Goal: Task Accomplishment & Management: Manage account settings

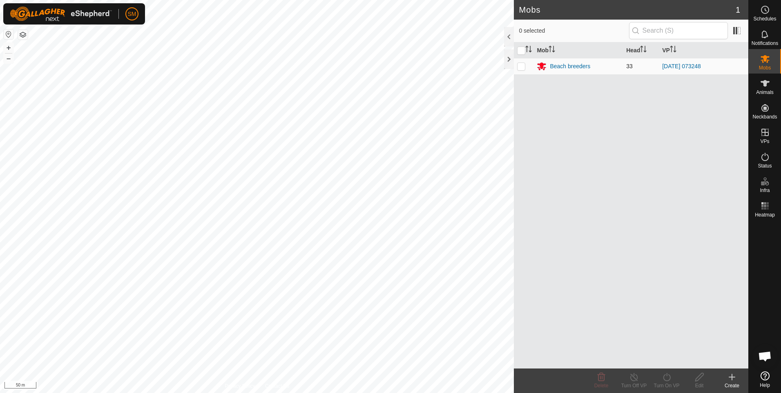
click at [520, 67] on p-checkbox at bounding box center [521, 66] width 8 height 7
checkbox input "true"
click at [632, 378] on icon at bounding box center [634, 377] width 10 height 10
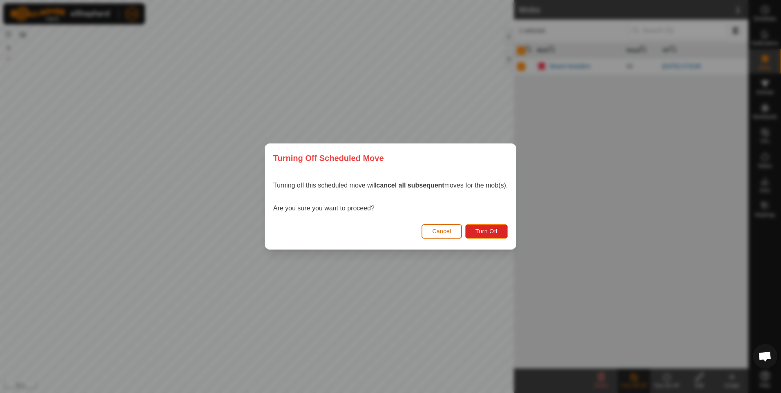
click at [442, 234] on span "Cancel" at bounding box center [441, 231] width 19 height 7
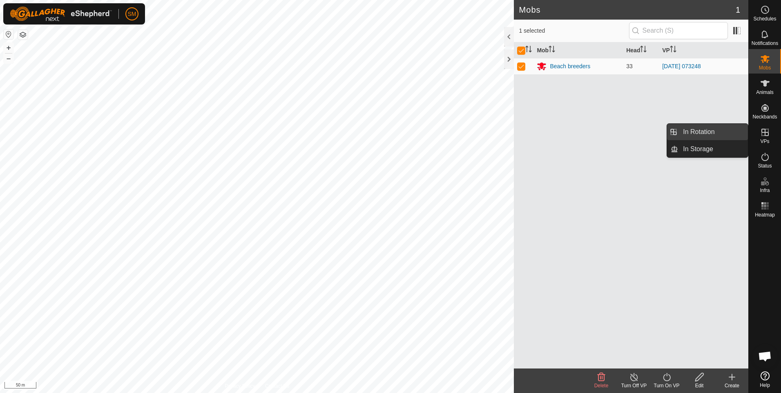
click at [707, 130] on span "In Rotation" at bounding box center [698, 132] width 31 height 10
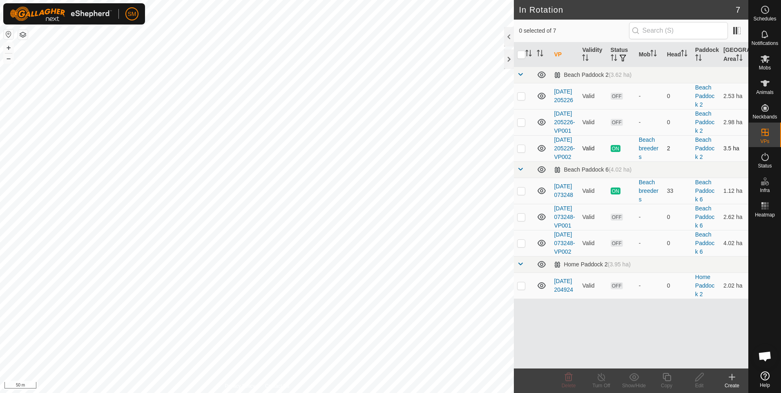
click at [613, 152] on span "ON" at bounding box center [615, 148] width 10 height 7
click at [559, 160] on link "[DATE] 205226-VP002" at bounding box center [564, 148] width 21 height 24
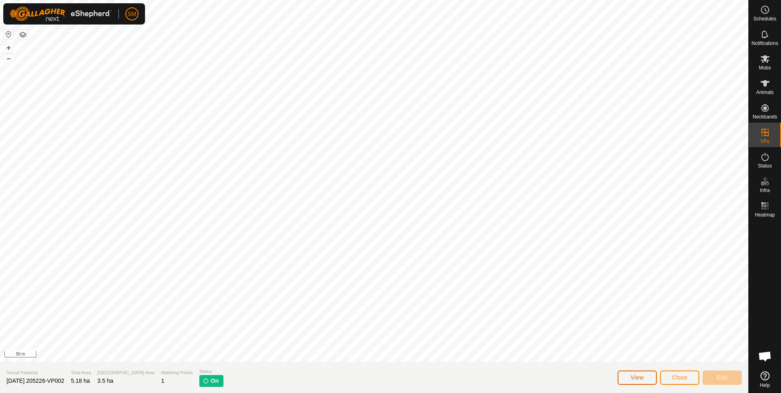
click at [641, 381] on button "View" at bounding box center [636, 377] width 39 height 14
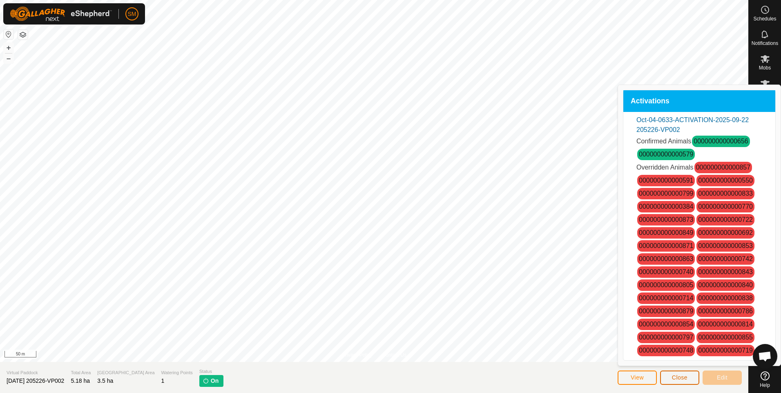
click at [677, 376] on span "Close" at bounding box center [680, 377] width 16 height 7
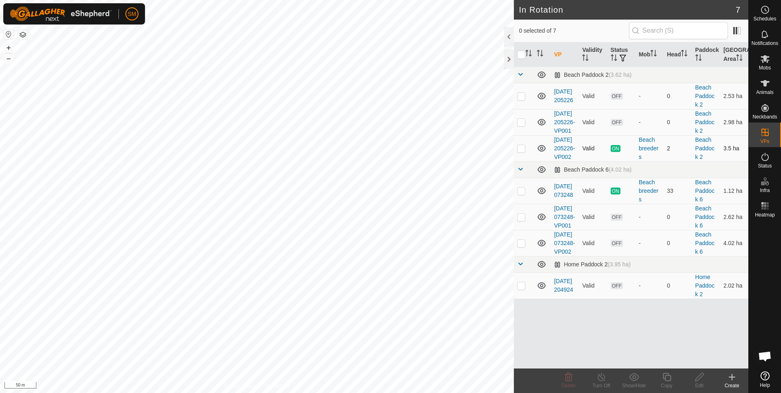
click at [521, 151] on p-checkbox at bounding box center [521, 148] width 8 height 7
checkbox input "true"
click at [599, 376] on icon at bounding box center [601, 377] width 10 height 10
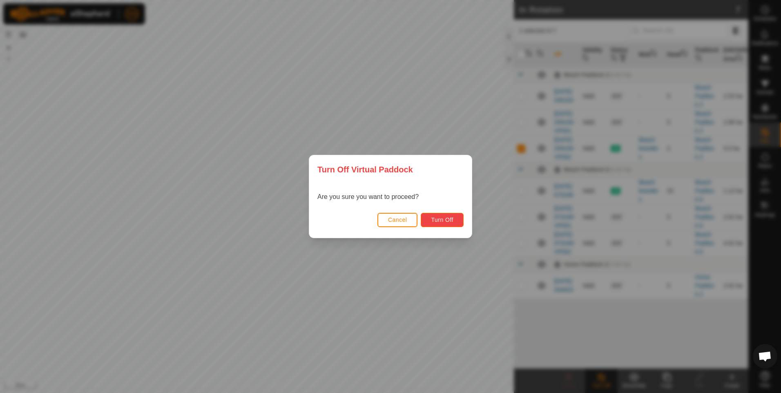
click at [434, 221] on span "Turn Off" at bounding box center [442, 219] width 22 height 7
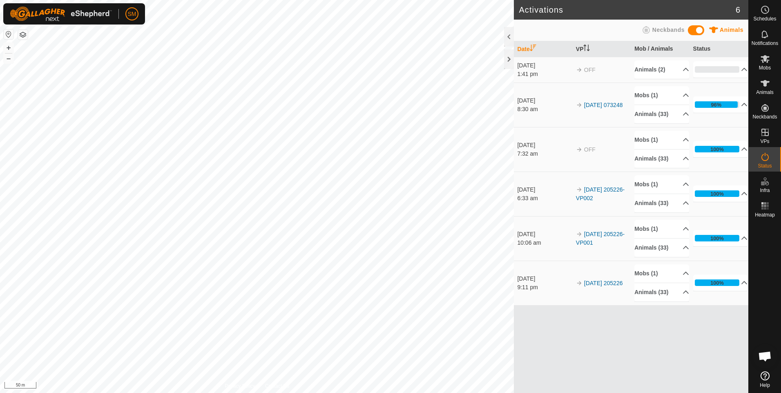
click at [533, 102] on div "[DATE]" at bounding box center [544, 100] width 55 height 9
click at [764, 65] on es-mob-svg-icon at bounding box center [764, 58] width 15 height 13
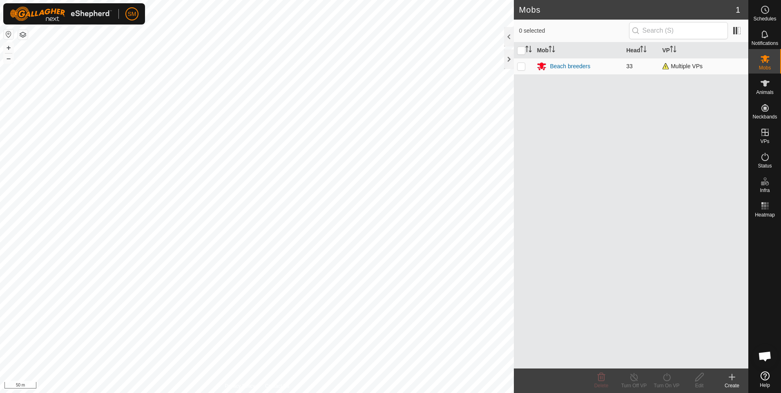
click at [521, 67] on p-checkbox at bounding box center [521, 66] width 8 height 7
checkbox input "true"
click at [664, 376] on icon at bounding box center [666, 377] width 7 height 8
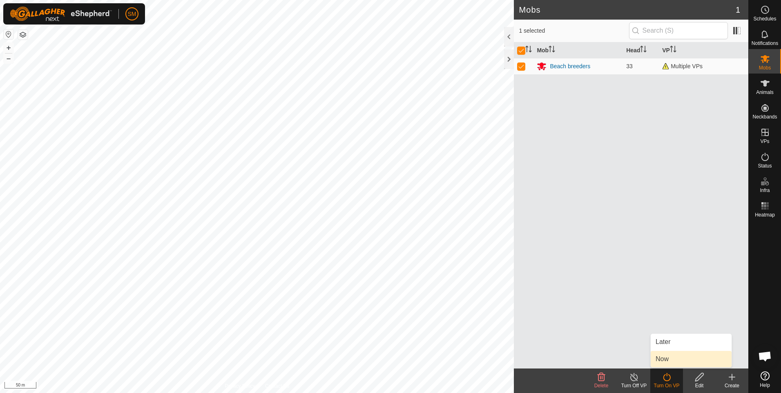
click at [664, 355] on link "Now" at bounding box center [690, 359] width 81 height 16
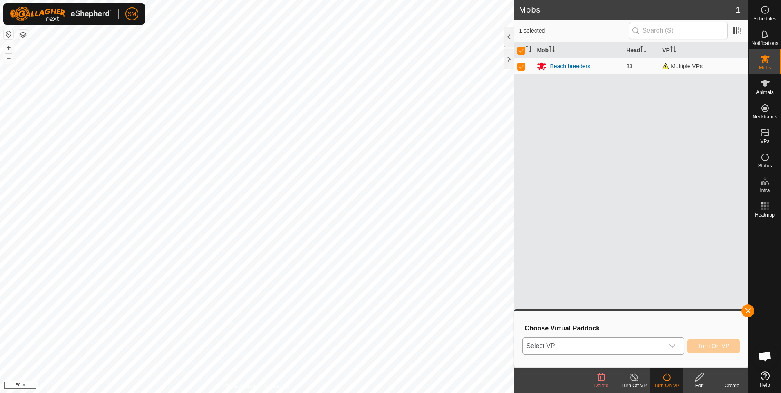
click at [673, 345] on icon "dropdown trigger" at bounding box center [672, 346] width 7 height 7
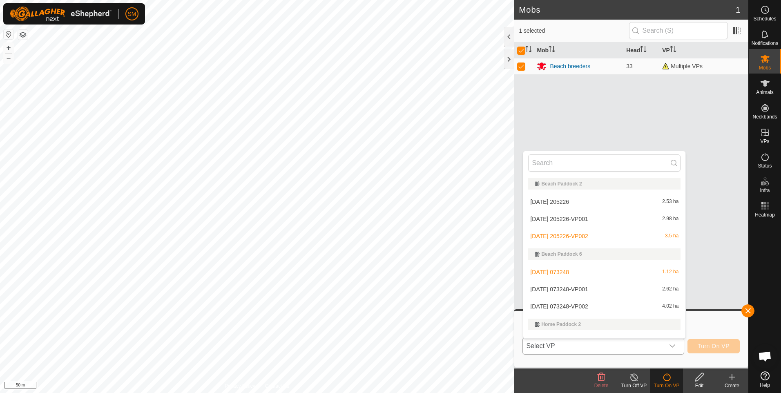
scroll to position [12, 0]
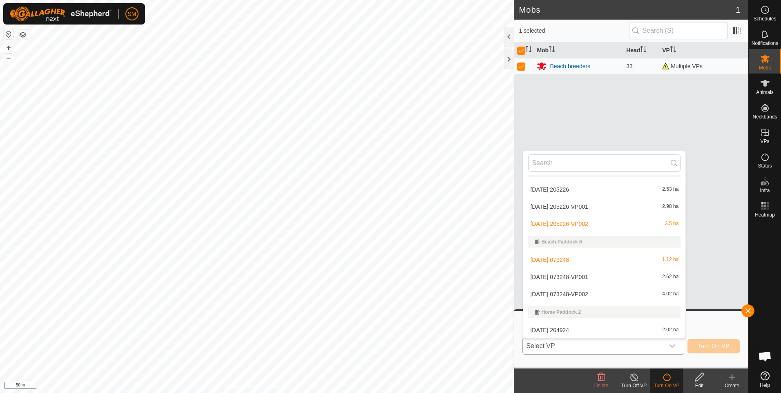
click at [566, 258] on li "[DATE] 073248 1.12 ha" at bounding box center [604, 260] width 162 height 16
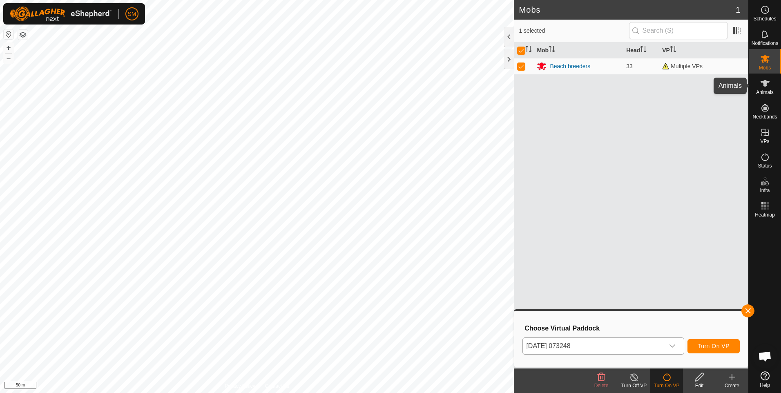
click at [764, 89] on es-animals-svg-icon at bounding box center [764, 83] width 15 height 13
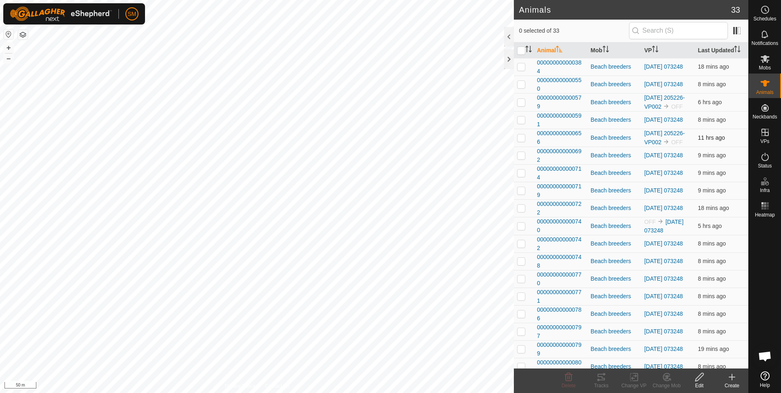
click at [522, 141] on p-checkbox at bounding box center [521, 137] width 8 height 7
checkbox input "true"
click at [600, 379] on icon at bounding box center [601, 377] width 10 height 10
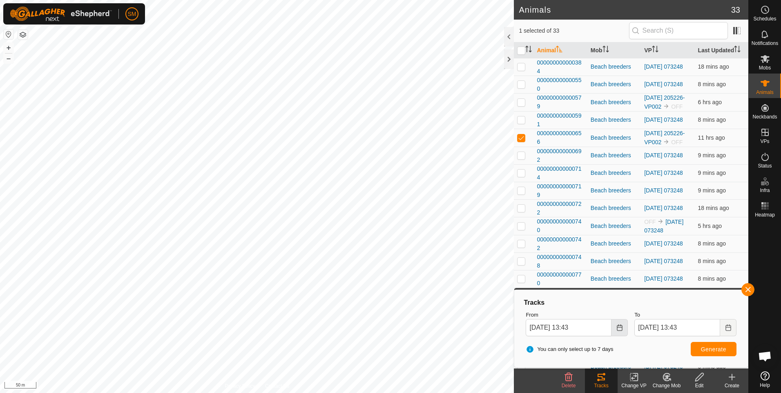
click at [616, 329] on icon "Choose Date" at bounding box center [619, 327] width 7 height 7
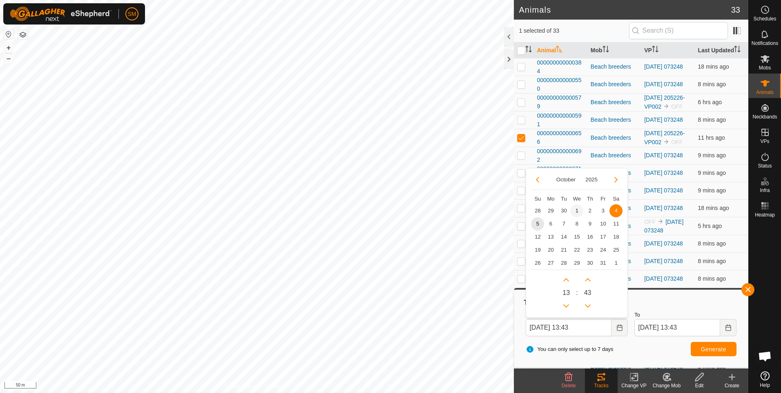
click at [579, 210] on span "1" at bounding box center [576, 210] width 13 height 13
type input "[DATE] 13:43"
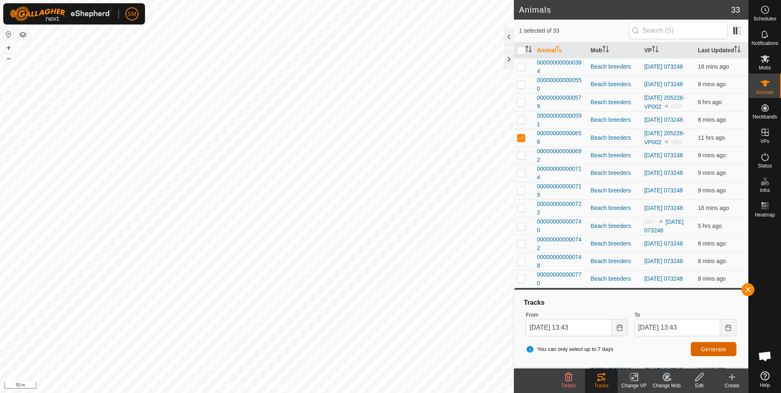
click at [700, 348] on button "Generate" at bounding box center [713, 349] width 46 height 14
click at [519, 141] on p-checkbox at bounding box center [521, 137] width 8 height 7
checkbox input "false"
click at [744, 288] on button "button" at bounding box center [747, 289] width 13 height 13
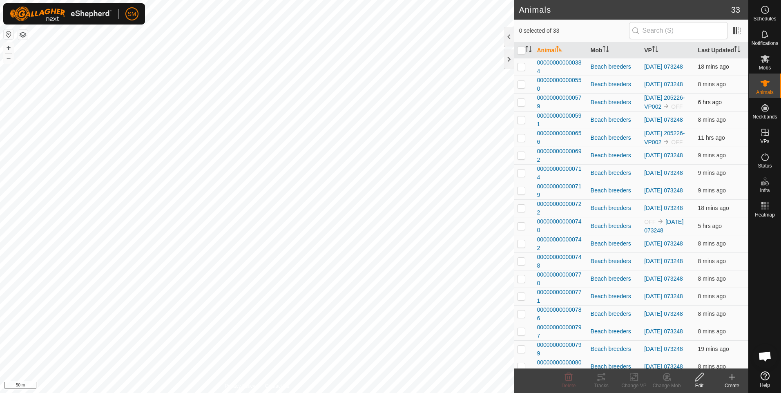
click at [520, 105] on p-checkbox at bounding box center [521, 102] width 8 height 7
click at [601, 377] on icon at bounding box center [601, 377] width 10 height 10
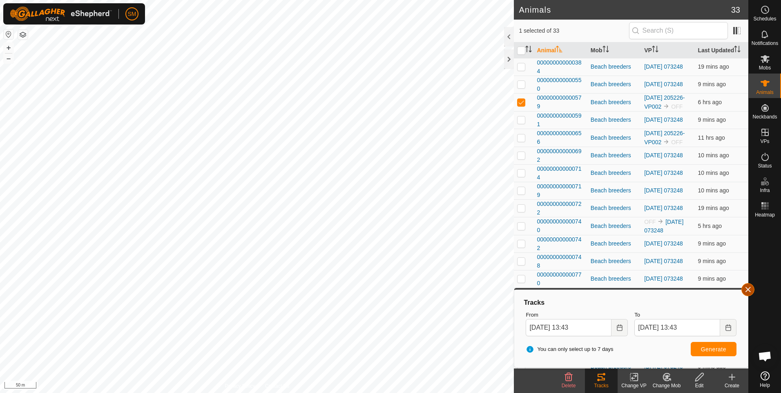
click at [746, 286] on button "button" at bounding box center [747, 289] width 13 height 13
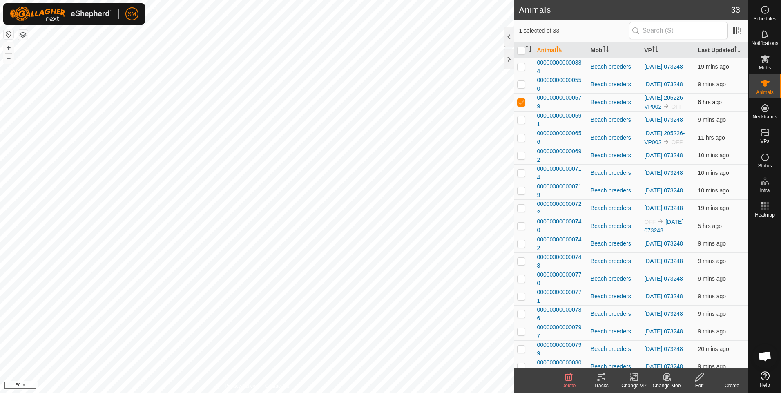
click at [519, 105] on p-checkbox at bounding box center [521, 102] width 8 height 7
checkbox input "false"
click at [602, 376] on icon at bounding box center [600, 377] width 7 height 7
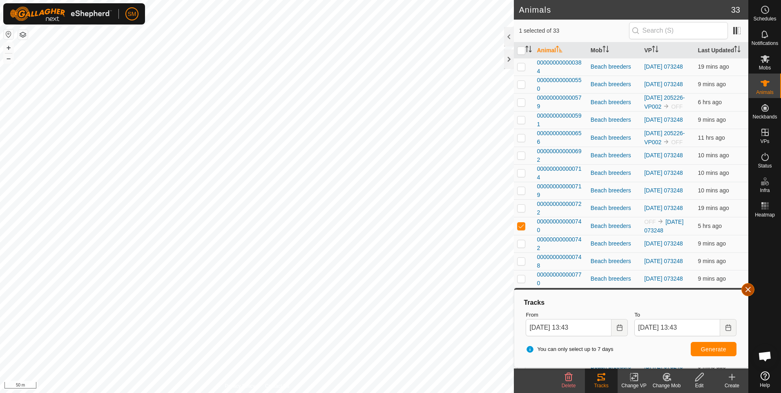
click at [749, 287] on button "button" at bounding box center [747, 289] width 13 height 13
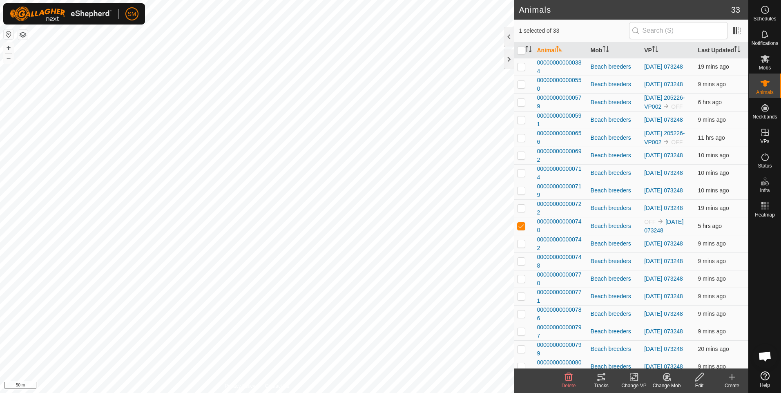
click at [521, 229] on p-checkbox at bounding box center [521, 226] width 8 height 7
checkbox input "false"
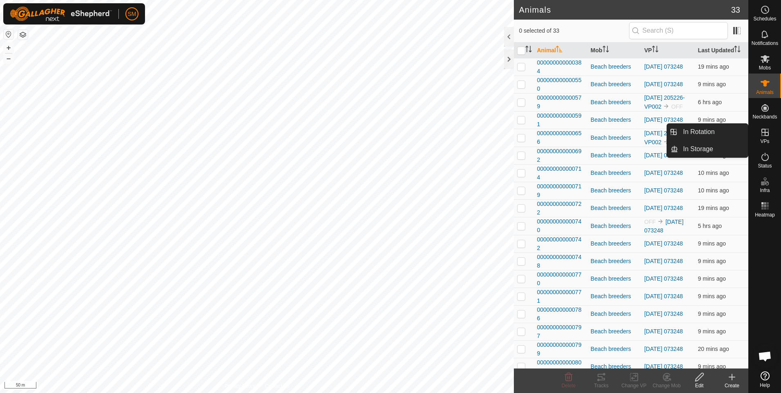
click at [764, 134] on icon at bounding box center [765, 132] width 10 height 10
click at [716, 129] on link "In Rotation" at bounding box center [713, 132] width 70 height 16
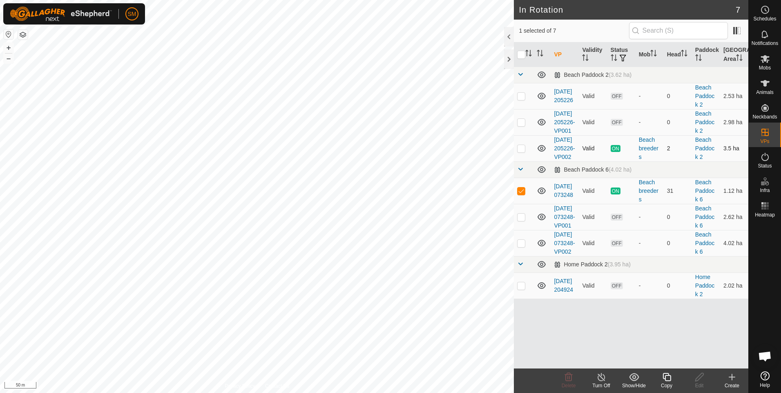
click at [521, 151] on p-checkbox at bounding box center [521, 148] width 8 height 7
checkbox input "true"
click at [601, 381] on icon at bounding box center [601, 377] width 10 height 10
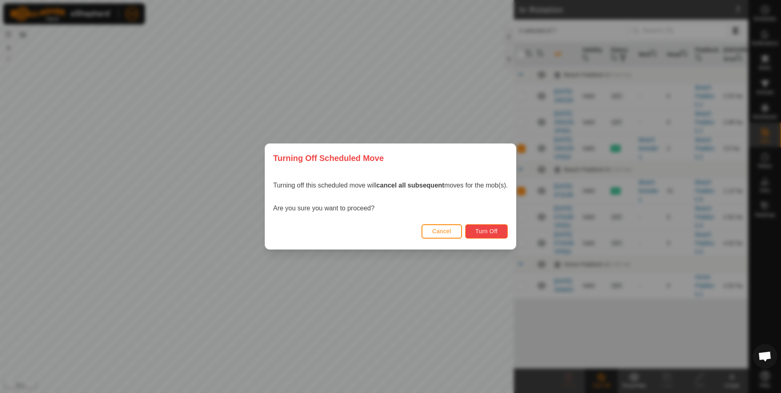
click at [480, 232] on span "Turn Off" at bounding box center [486, 231] width 22 height 7
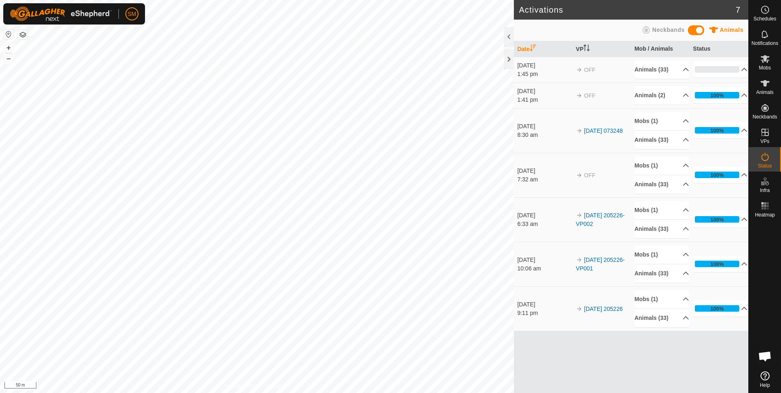
click at [594, 219] on td "[DATE] 205226-VP002" at bounding box center [601, 219] width 58 height 45
click at [764, 59] on icon at bounding box center [764, 59] width 9 height 8
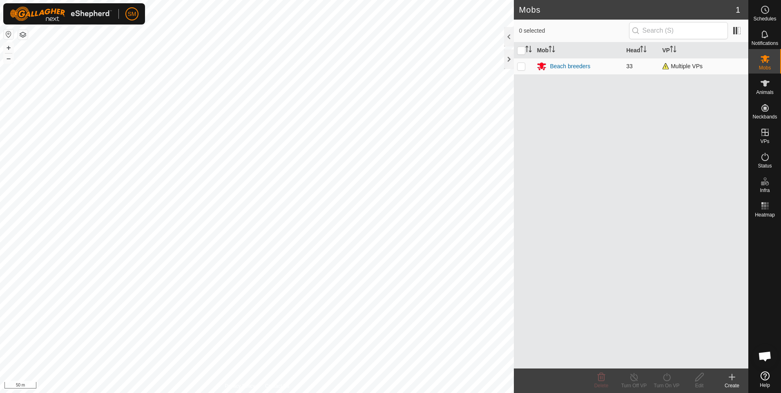
click at [519, 66] on p-checkbox at bounding box center [521, 66] width 8 height 7
checkbox input "true"
click at [665, 376] on icon at bounding box center [666, 377] width 10 height 10
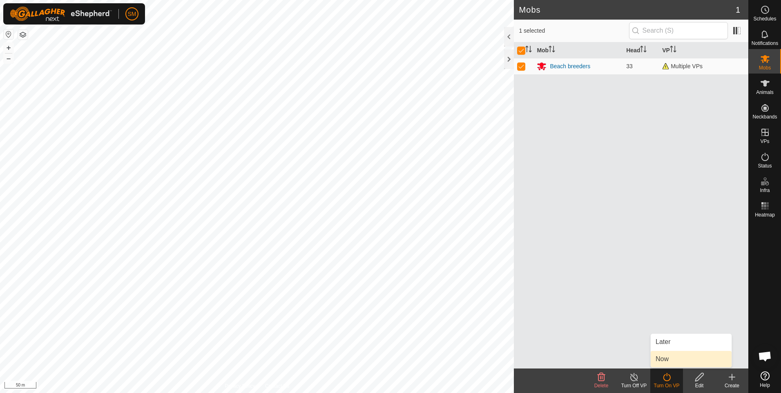
click at [665, 361] on link "Now" at bounding box center [690, 359] width 81 height 16
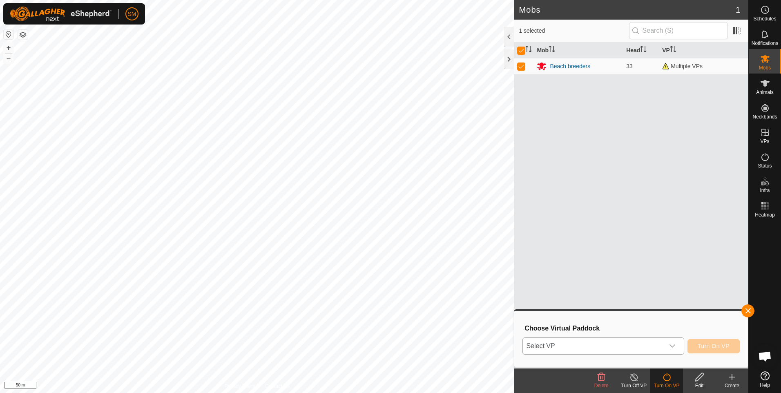
click at [674, 347] on icon "dropdown trigger" at bounding box center [672, 345] width 6 height 3
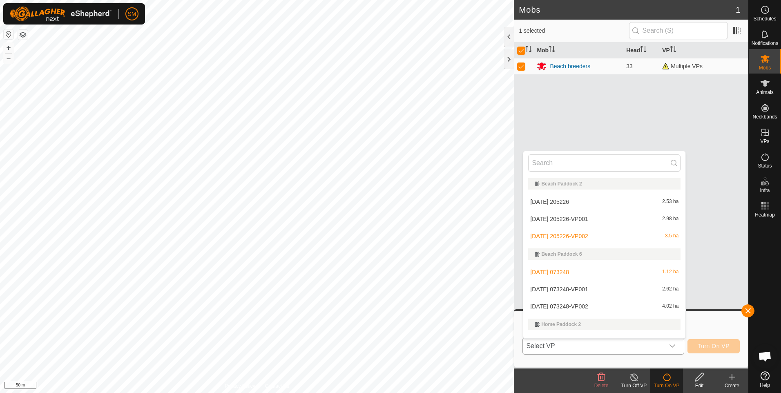
scroll to position [12, 0]
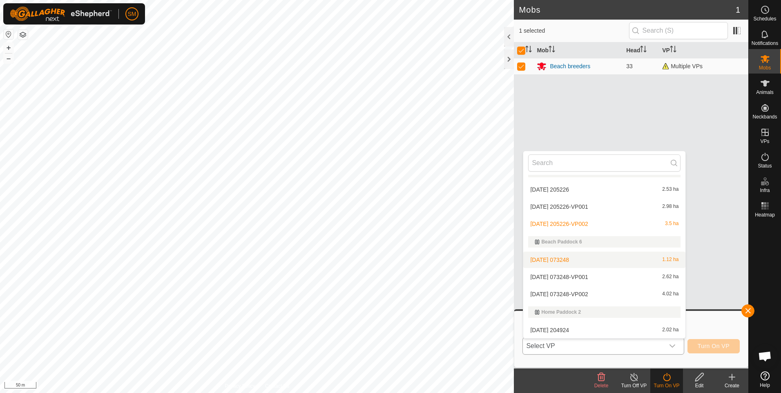
click at [581, 259] on li "[DATE] 073248 1.12 ha" at bounding box center [604, 260] width 162 height 16
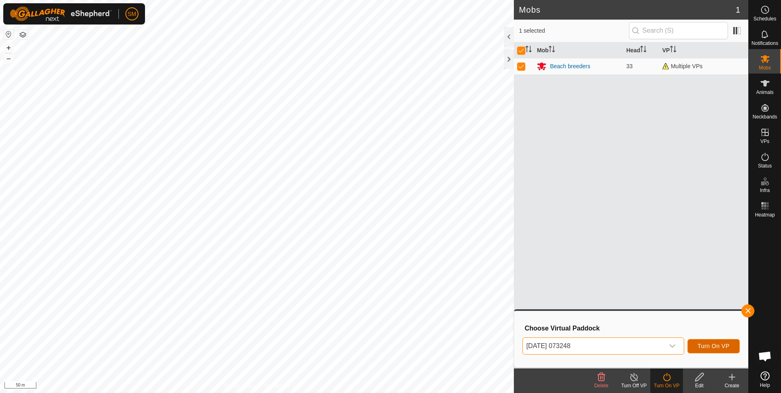
click at [718, 343] on span "Turn On VP" at bounding box center [713, 346] width 32 height 7
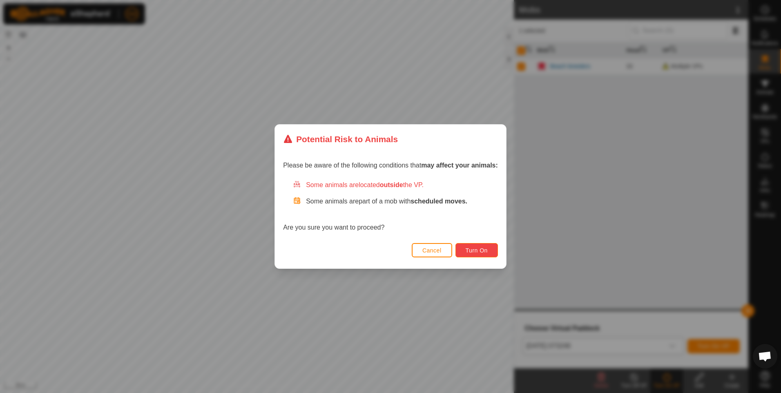
click at [479, 252] on span "Turn On" at bounding box center [476, 250] width 22 height 7
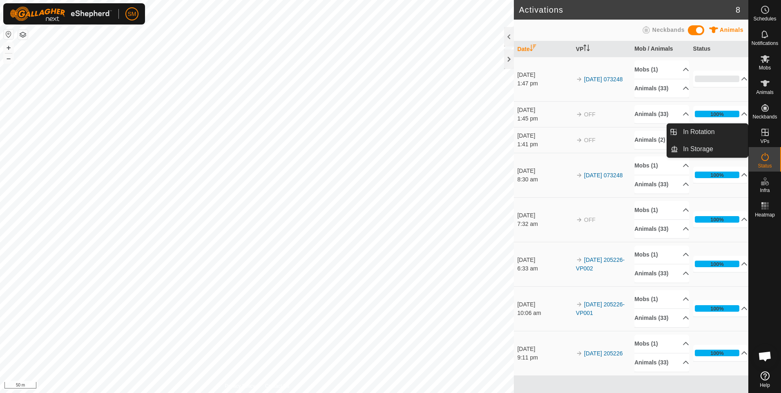
click at [763, 134] on icon at bounding box center [765, 132] width 10 height 10
click at [700, 132] on link "In Rotation" at bounding box center [713, 132] width 70 height 16
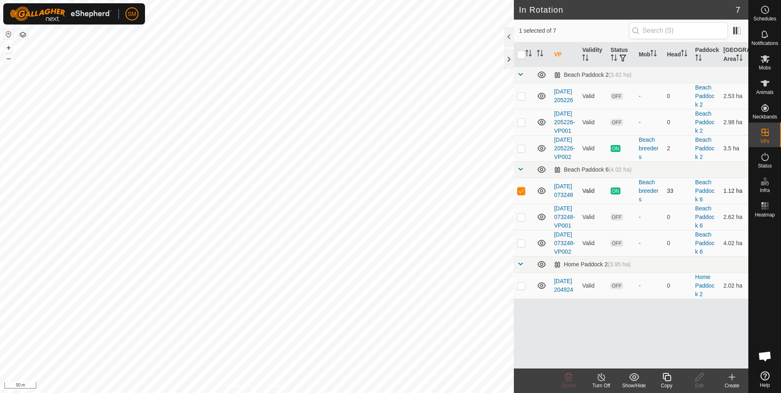
click at [521, 194] on p-checkbox at bounding box center [521, 190] width 8 height 7
checkbox input "false"
click at [521, 151] on p-checkbox at bounding box center [521, 148] width 8 height 7
checkbox input "true"
click at [668, 378] on icon at bounding box center [666, 377] width 10 height 10
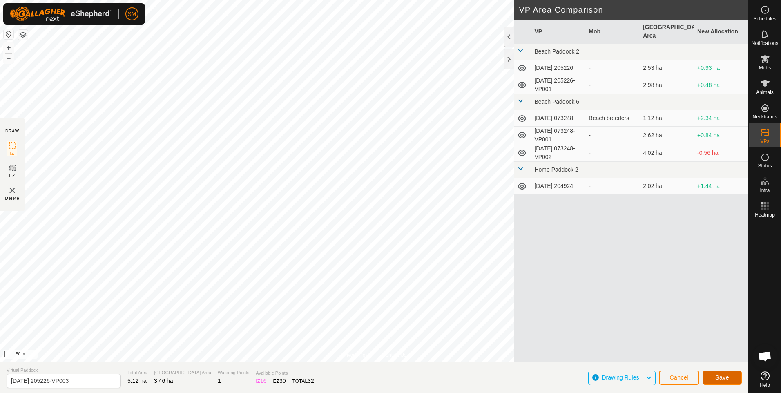
click at [717, 376] on span "Save" at bounding box center [722, 377] width 14 height 7
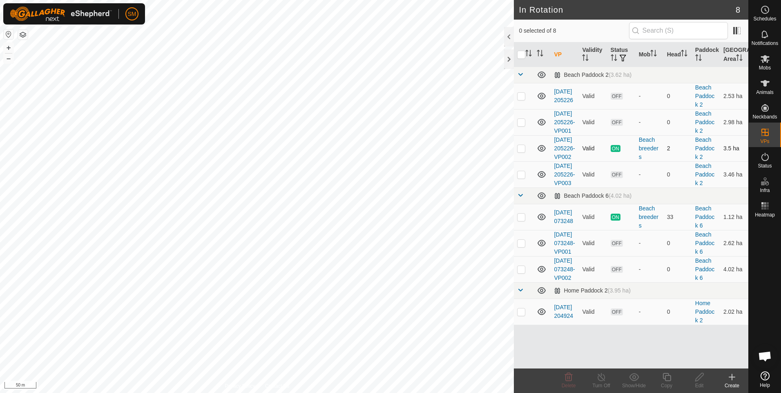
click at [521, 151] on p-checkbox at bounding box center [521, 148] width 8 height 7
checkbox input "true"
click at [668, 378] on icon at bounding box center [666, 377] width 10 height 10
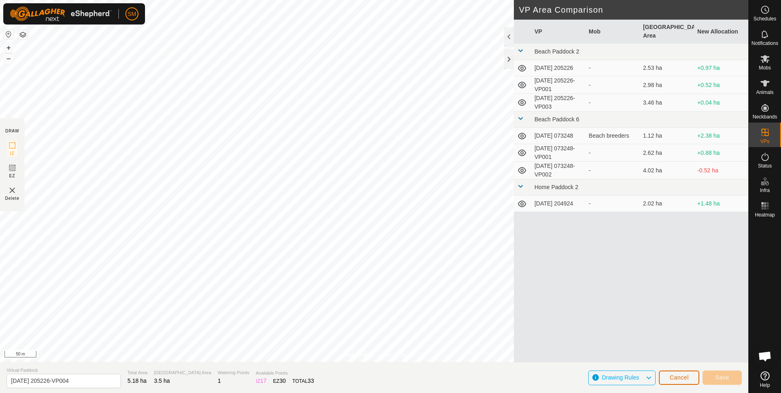
click at [667, 374] on button "Cancel" at bounding box center [679, 377] width 40 height 14
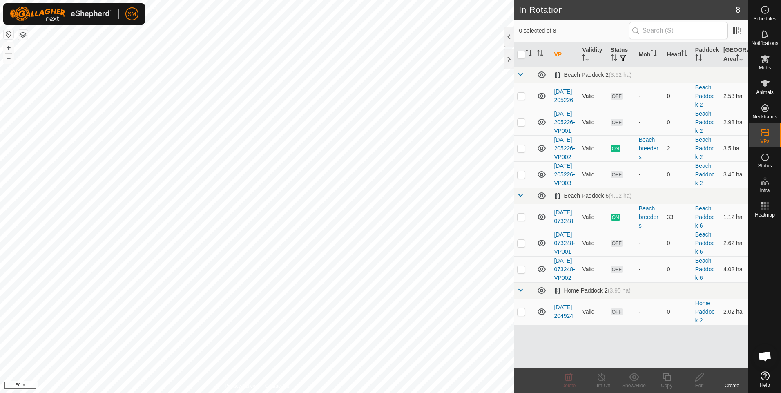
click at [520, 97] on p-checkbox at bounding box center [521, 96] width 8 height 7
checkbox input "true"
click at [696, 378] on icon at bounding box center [699, 377] width 8 height 8
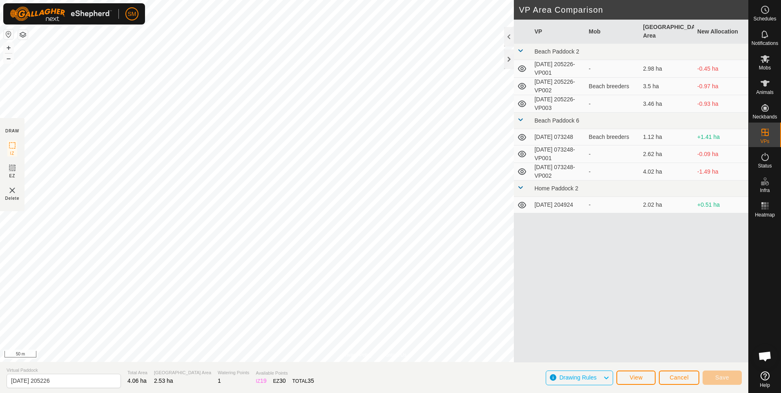
click at [11, 189] on img at bounding box center [12, 190] width 10 height 10
click at [12, 191] on img at bounding box center [12, 190] width 10 height 10
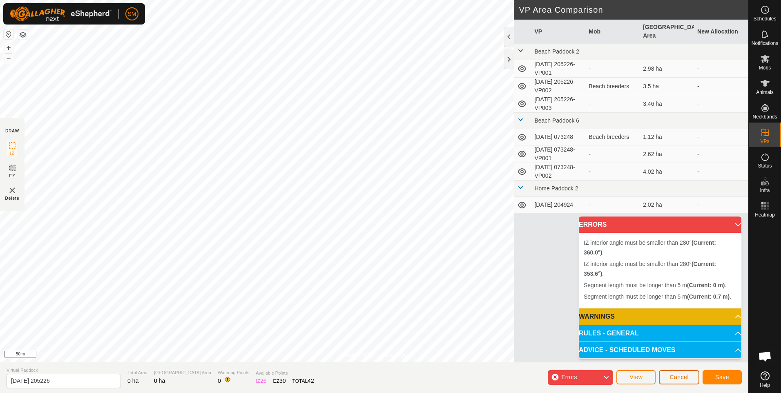
click at [683, 376] on span "Cancel" at bounding box center [678, 377] width 19 height 7
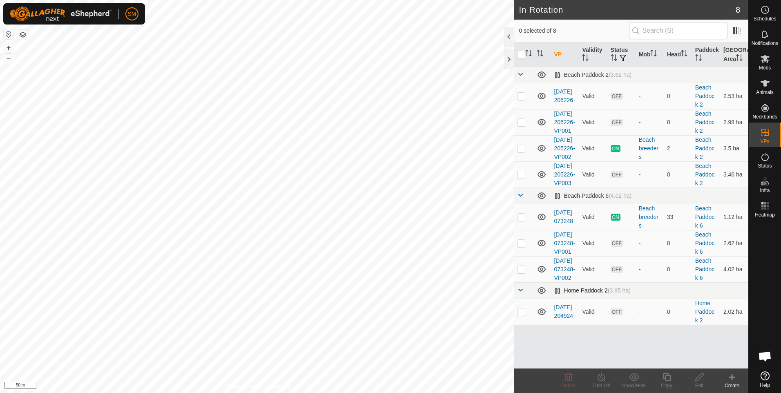
checkbox input "true"
click at [601, 378] on line at bounding box center [601, 377] width 7 height 7
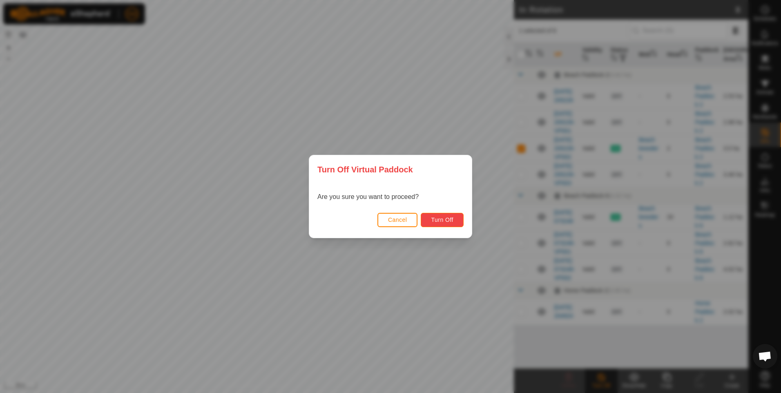
click at [443, 222] on span "Turn Off" at bounding box center [442, 219] width 22 height 7
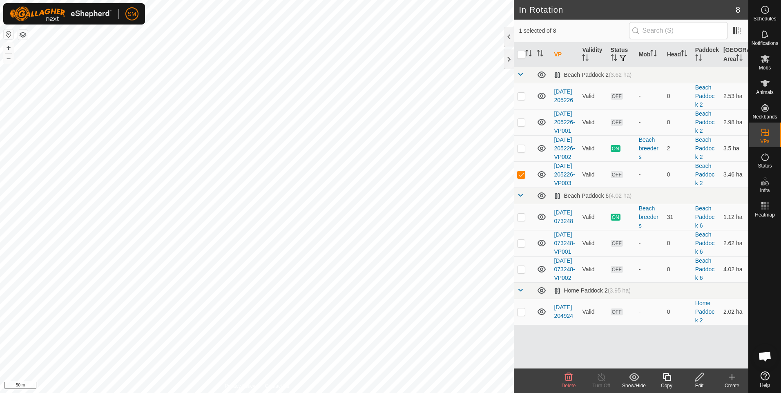
click at [569, 377] on icon at bounding box center [569, 377] width 8 height 8
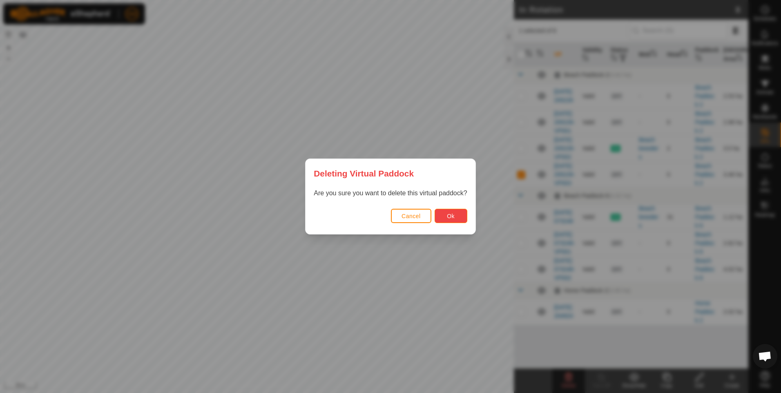
click at [447, 216] on span "Ok" at bounding box center [451, 216] width 8 height 7
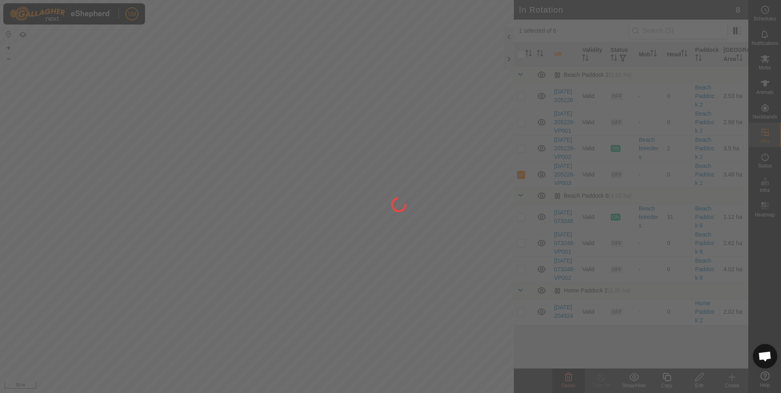
checkbox input "false"
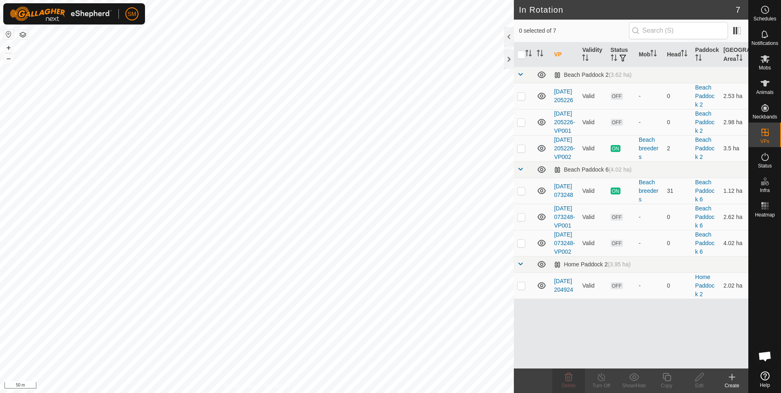
checkbox input "true"
click at [604, 380] on line at bounding box center [601, 377] width 7 height 7
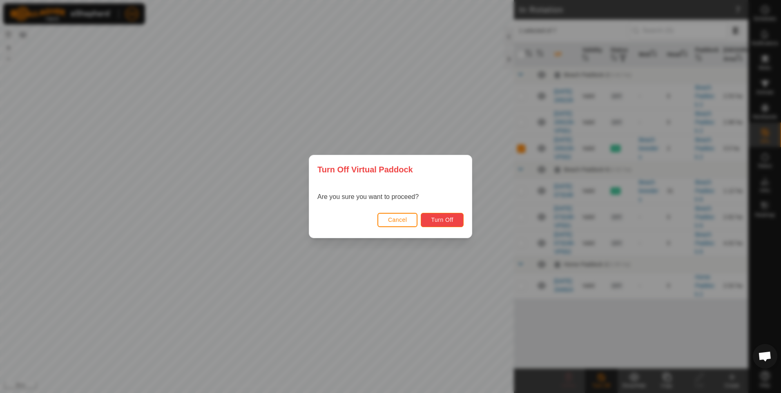
click at [439, 221] on span "Turn Off" at bounding box center [442, 219] width 22 height 7
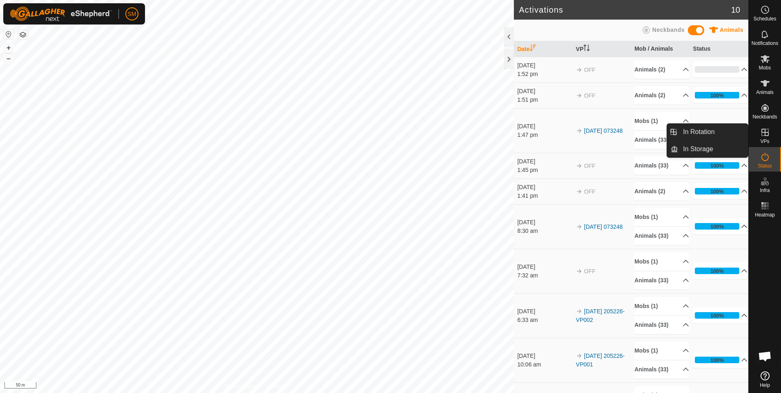
click at [766, 137] on es-virtualpaddocks-svg-icon at bounding box center [764, 132] width 15 height 13
click at [698, 134] on link "In Rotation" at bounding box center [713, 132] width 70 height 16
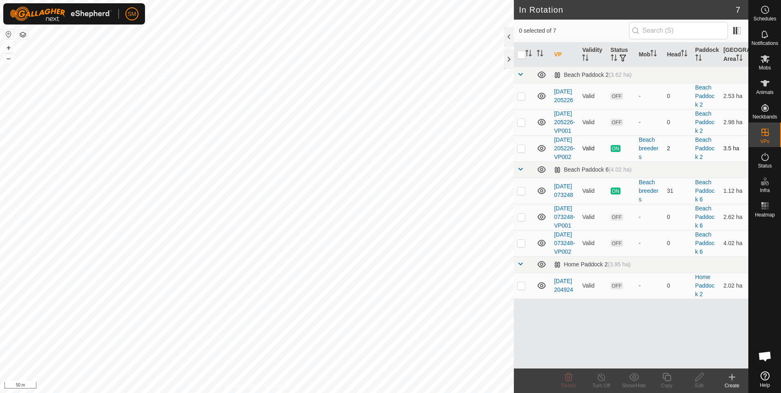
click at [521, 151] on p-checkbox at bounding box center [521, 148] width 8 height 7
click at [522, 151] on p-checkbox at bounding box center [521, 148] width 8 height 7
checkbox input "true"
click at [599, 378] on icon at bounding box center [601, 377] width 10 height 10
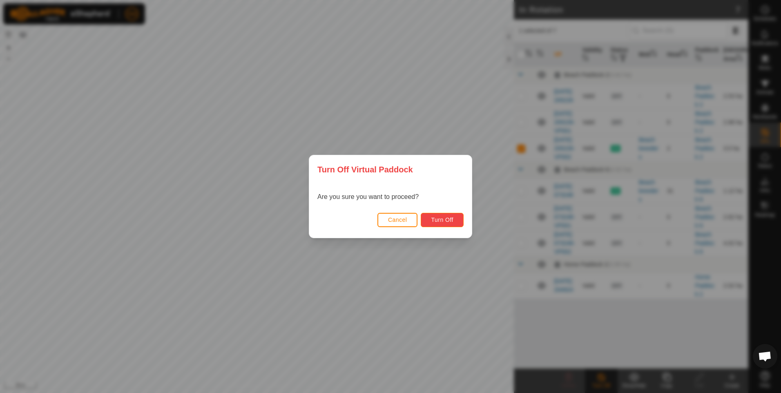
click at [434, 218] on span "Turn Off" at bounding box center [442, 219] width 22 height 7
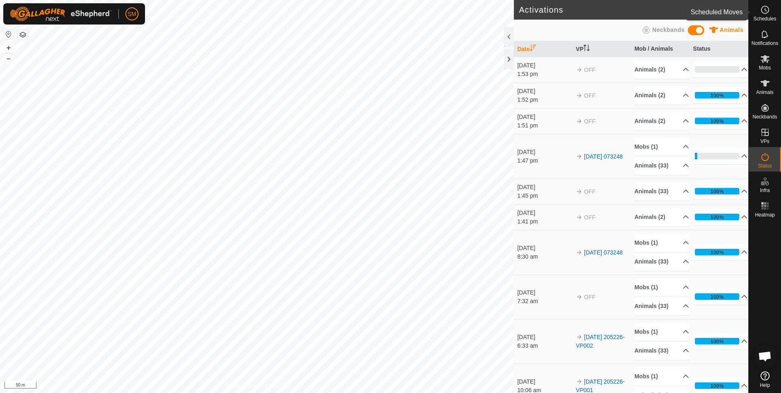
click at [768, 11] on circle at bounding box center [764, 9] width 7 height 7
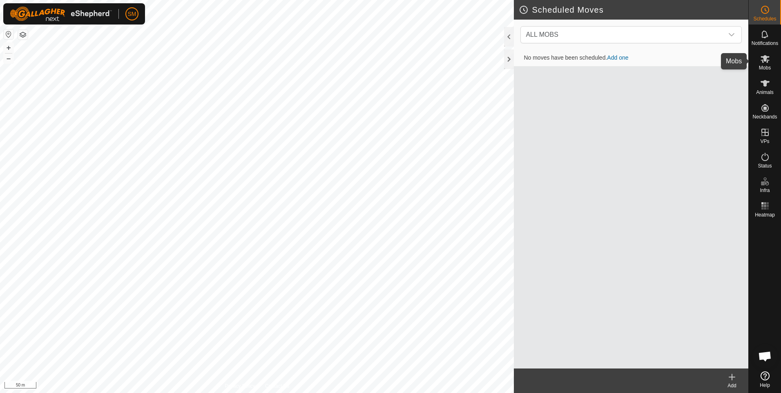
click at [763, 57] on icon at bounding box center [764, 59] width 9 height 8
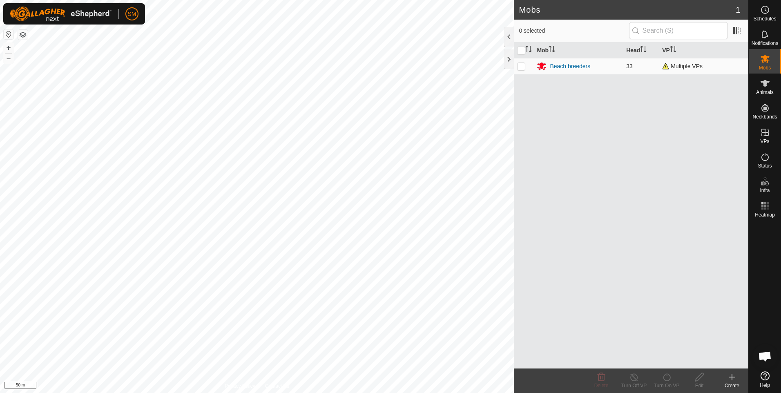
click at [521, 64] on p-checkbox at bounding box center [521, 66] width 8 height 7
checkbox input "true"
